Goal: Navigation & Orientation: Go to known website

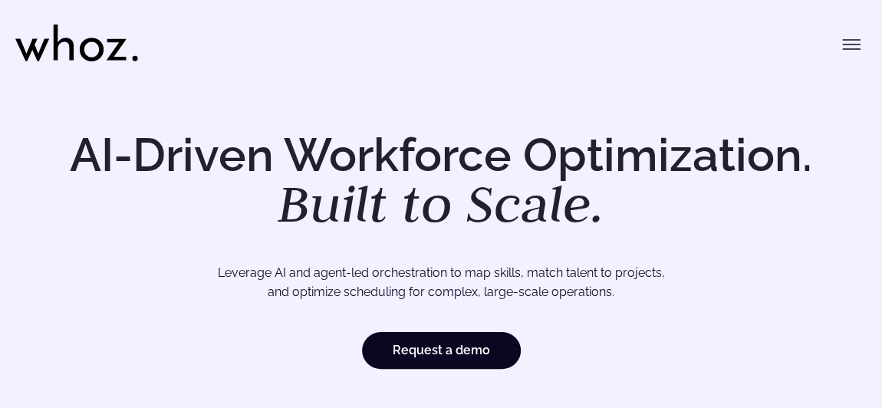
click at [101, 51] on icon at bounding box center [92, 50] width 24 height 24
click at [846, 46] on icon "Toggle menu" at bounding box center [851, 44] width 18 height 18
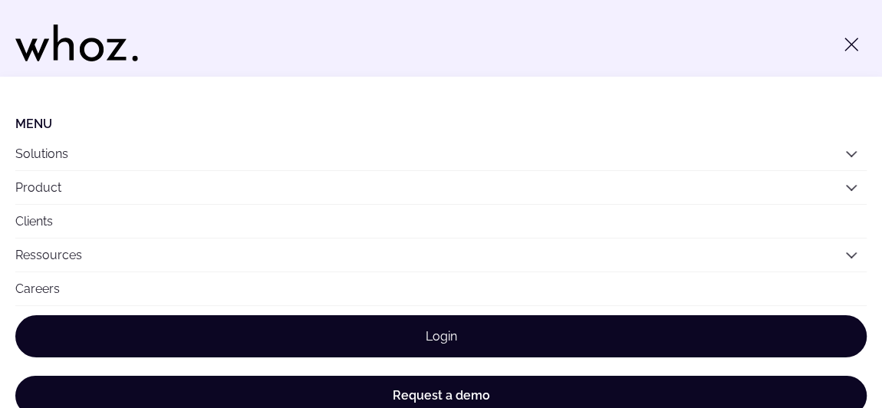
click at [487, 322] on link "Login" at bounding box center [440, 336] width 851 height 42
